Goal: Information Seeking & Learning: Compare options

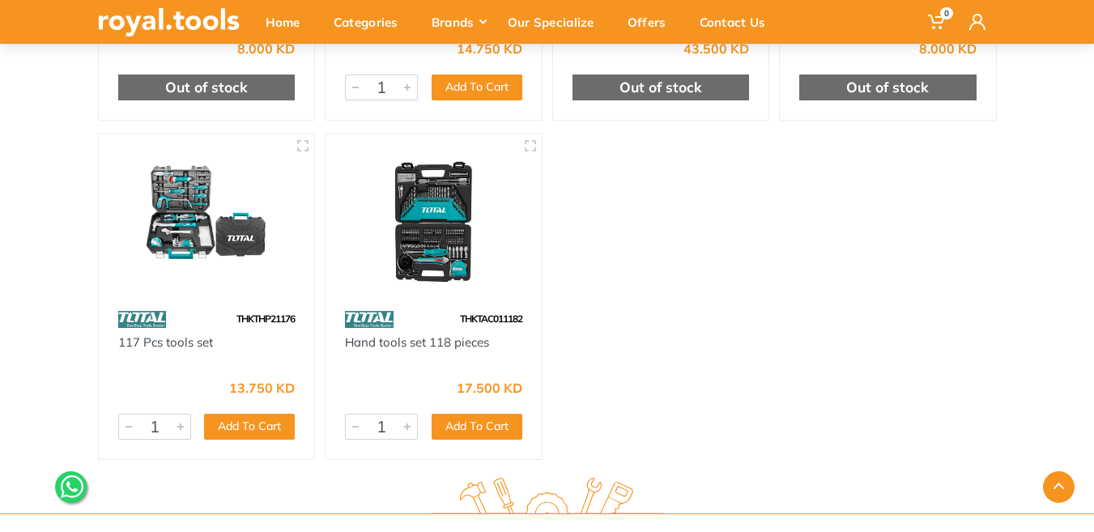
scroll to position [1134, 0]
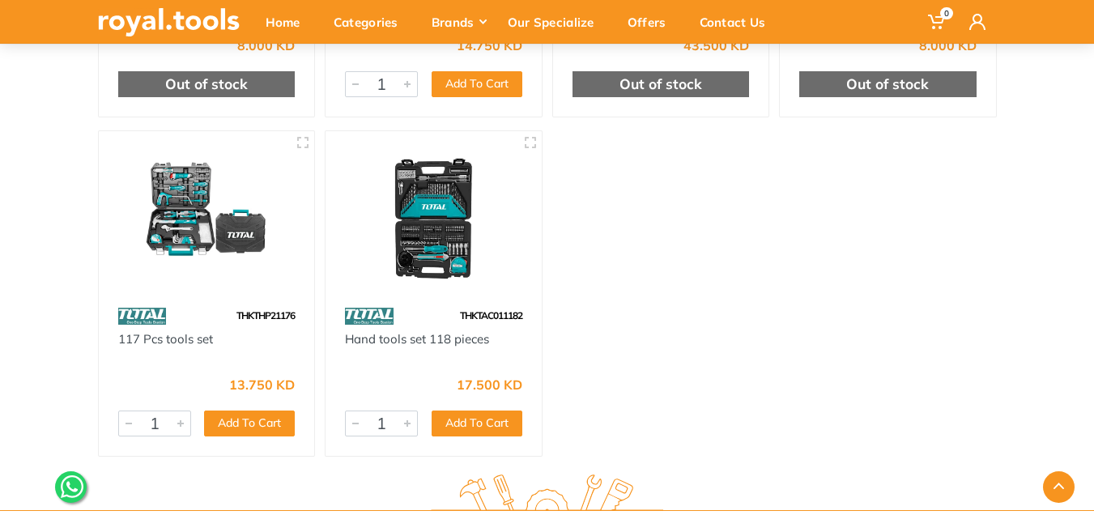
click at [437, 217] on img at bounding box center [433, 216] width 187 height 140
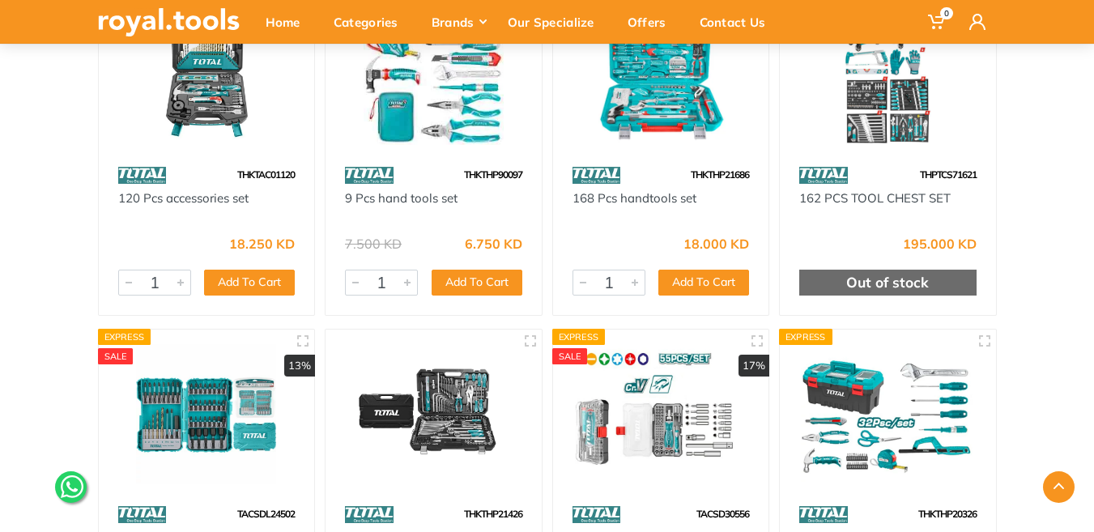
scroll to position [162, 0]
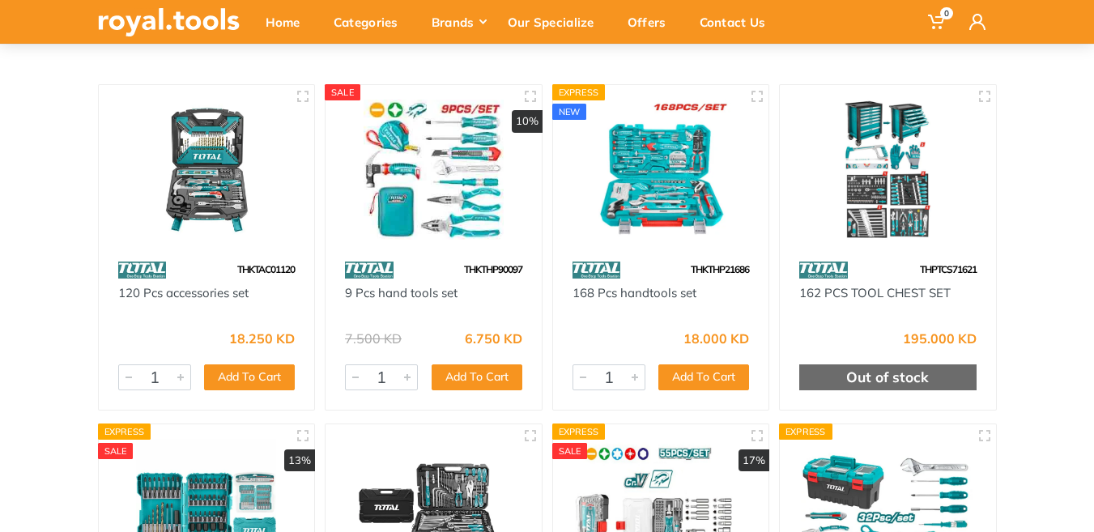
click at [607, 322] on div "18.000 KD" at bounding box center [661, 333] width 177 height 24
click at [602, 194] on img at bounding box center [661, 170] width 187 height 140
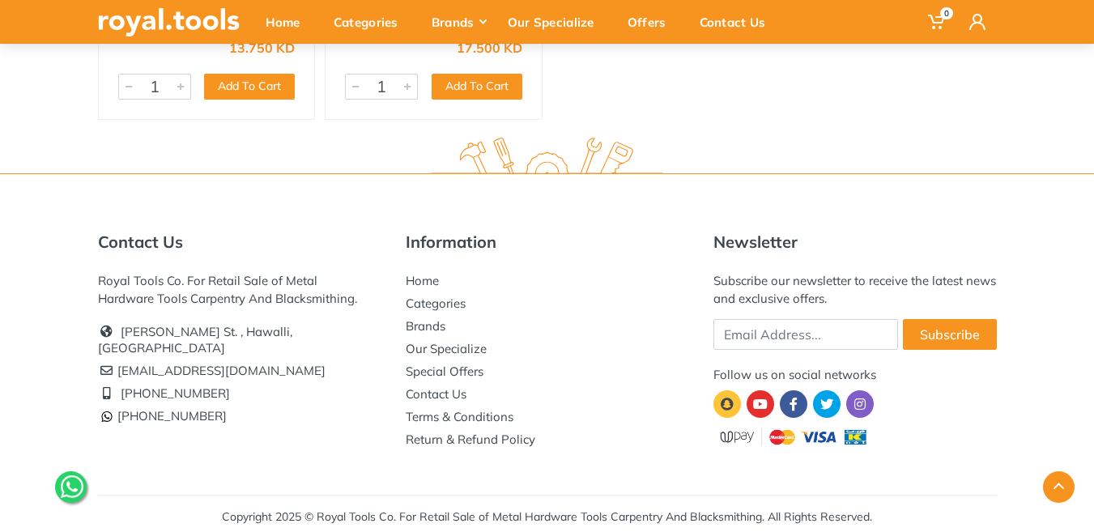
scroll to position [1477, 0]
